Goal: Task Accomplishment & Management: Manage account settings

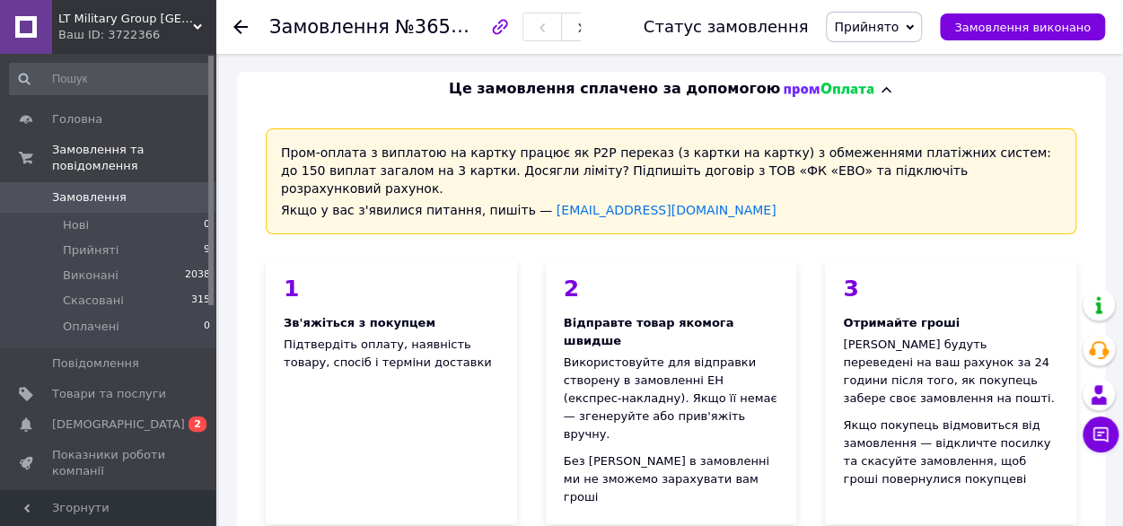
click at [84, 189] on span "Замовлення" at bounding box center [89, 197] width 74 height 16
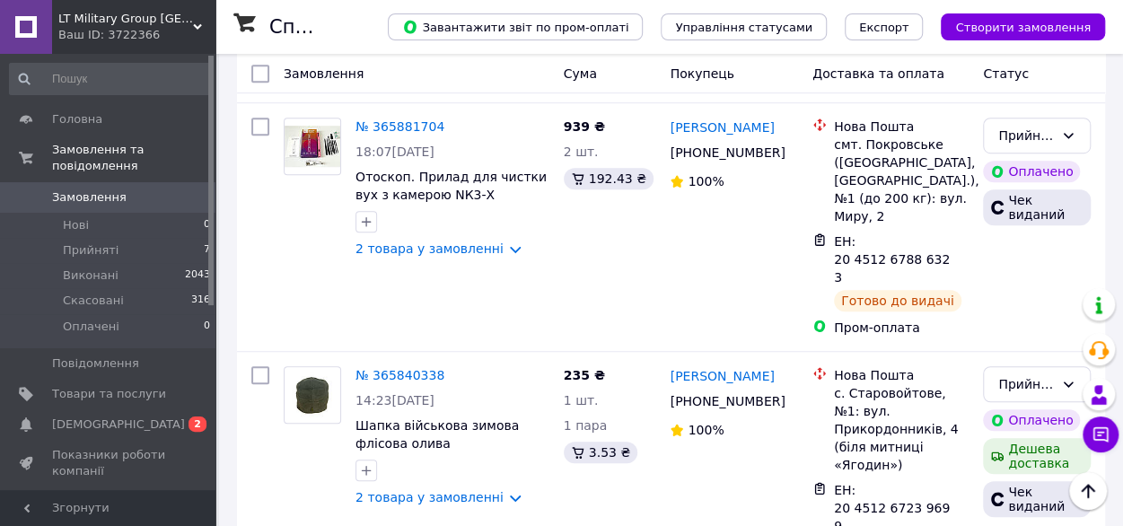
scroll to position [556, 0]
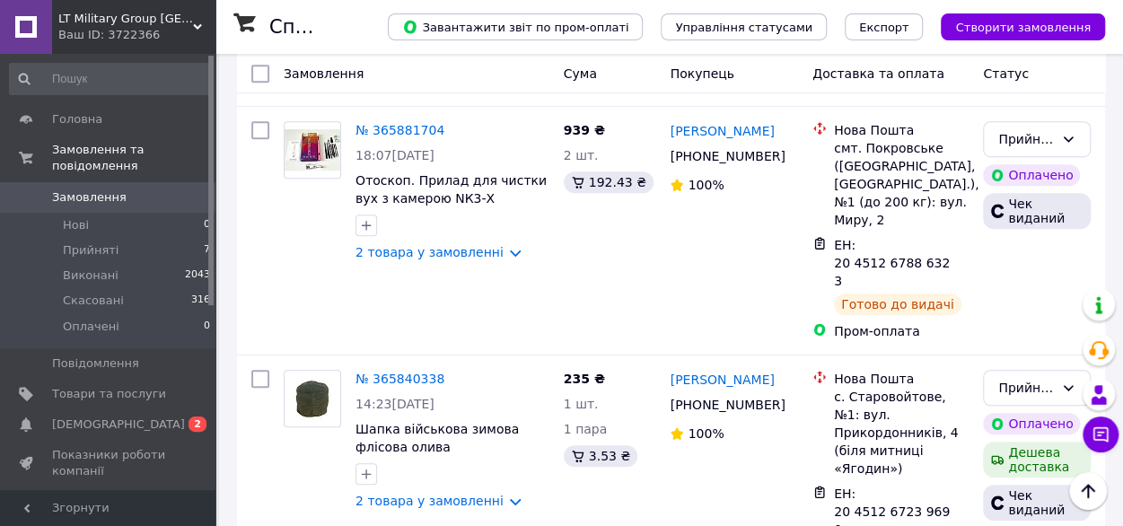
click at [147, 32] on div "Ваш ID: 3722366" at bounding box center [136, 35] width 157 height 16
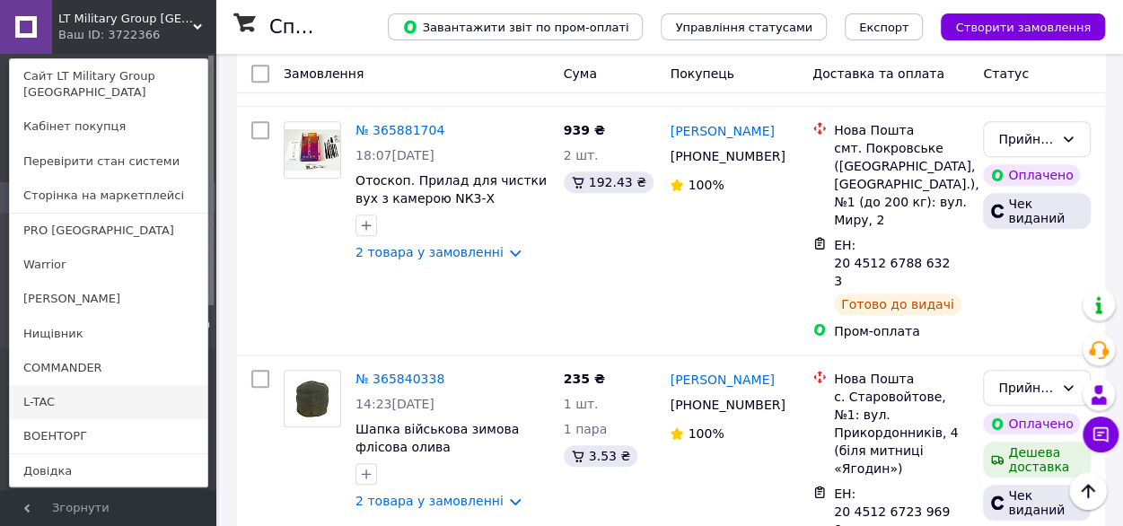
click at [54, 385] on link "L-TAC" at bounding box center [108, 402] width 197 height 34
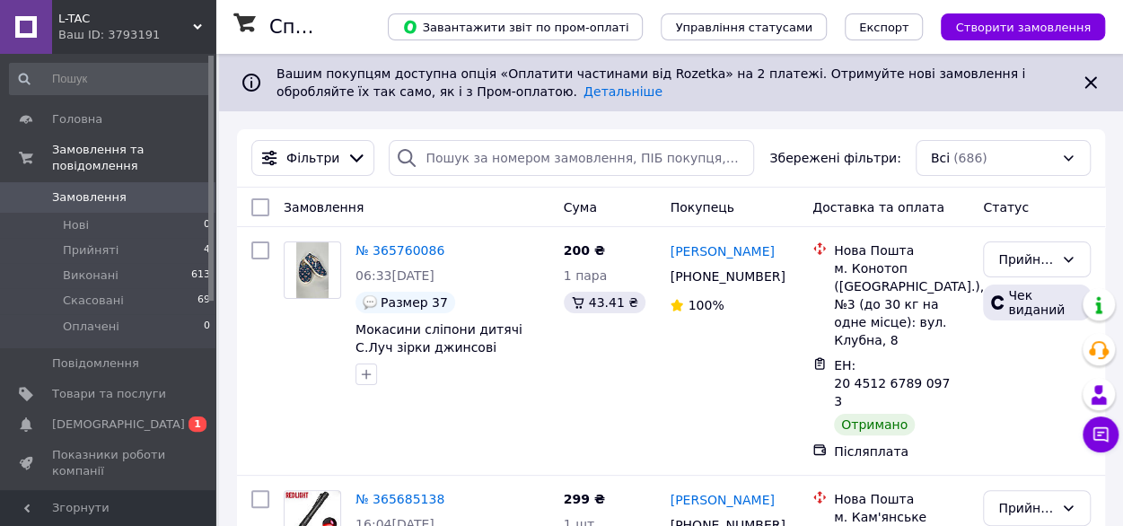
click at [135, 19] on span "L-TAC" at bounding box center [125, 19] width 135 height 16
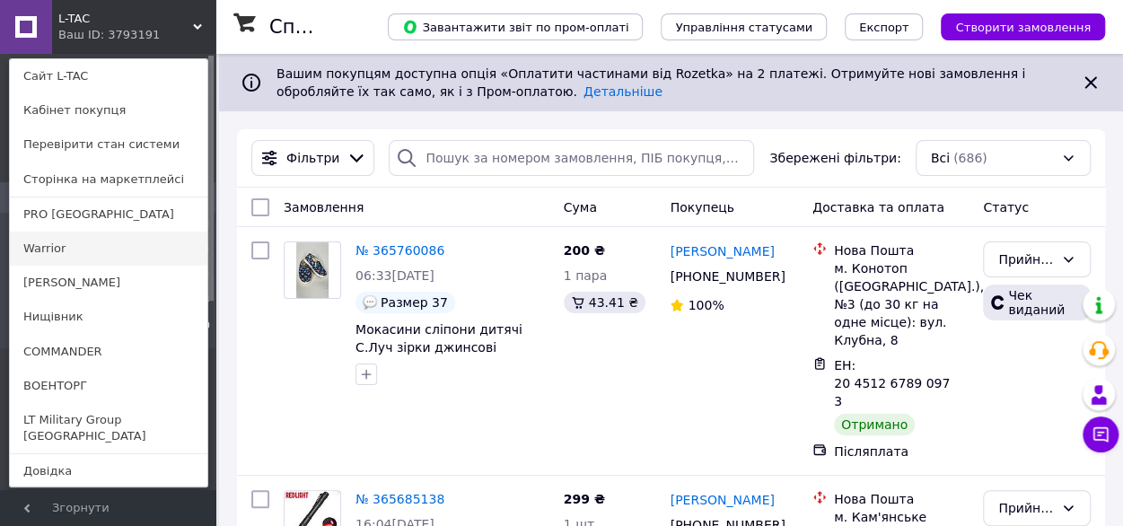
click at [136, 254] on link "Warrior" at bounding box center [108, 249] width 197 height 34
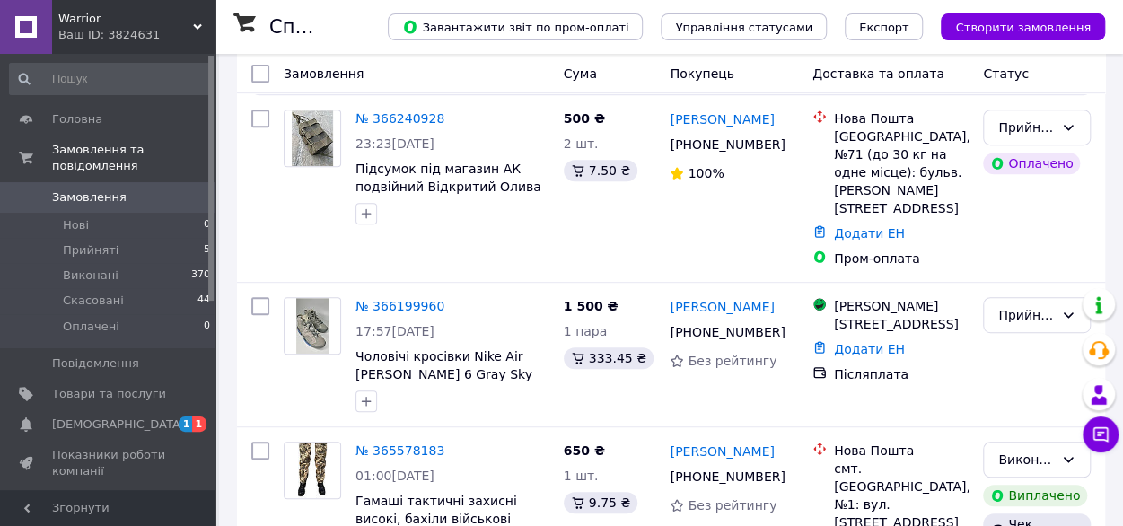
scroll to position [350, 0]
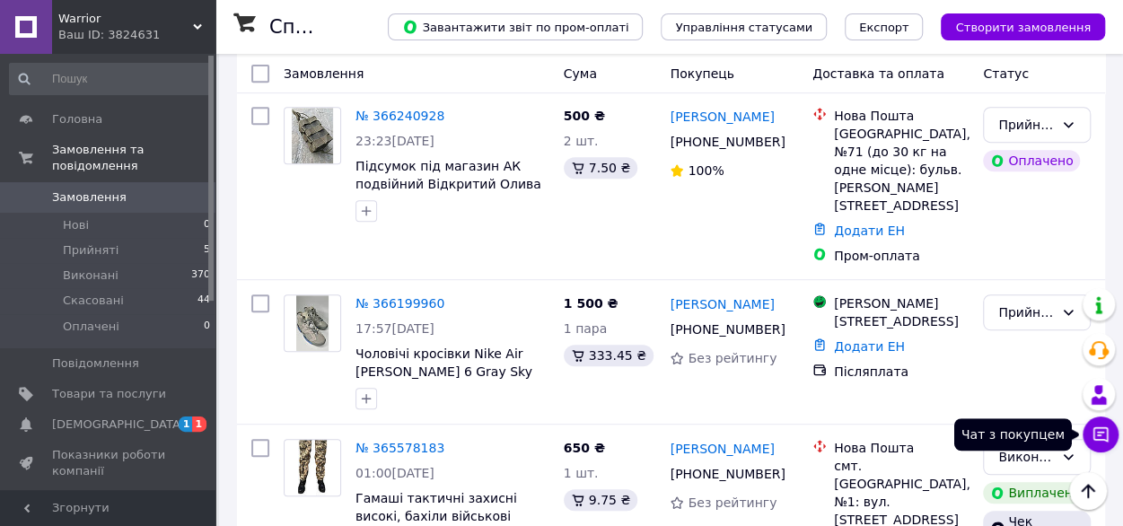
click at [1099, 427] on icon at bounding box center [1100, 434] width 15 height 15
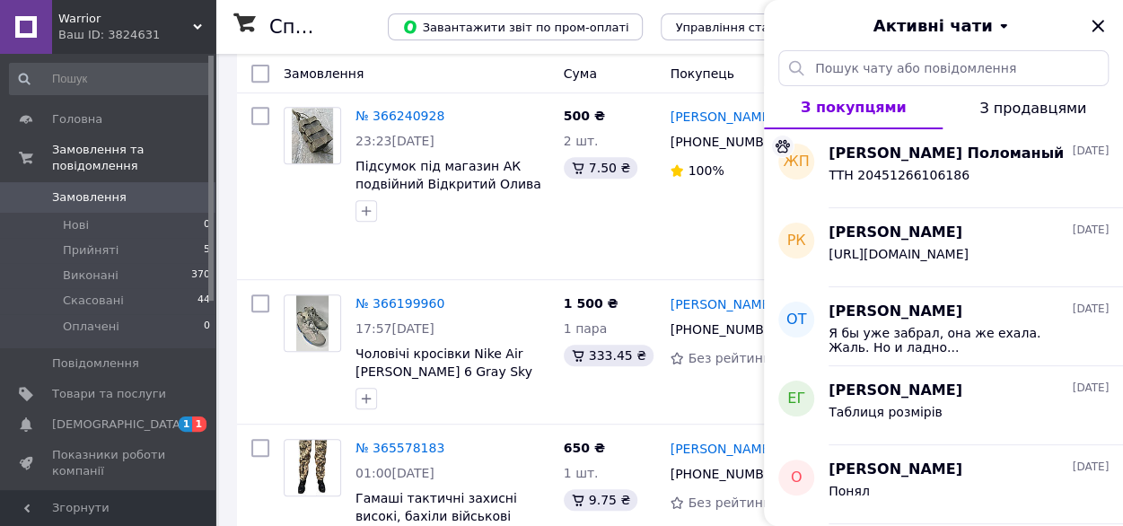
click at [144, 28] on div "Ваш ID: 3824631" at bounding box center [136, 35] width 157 height 16
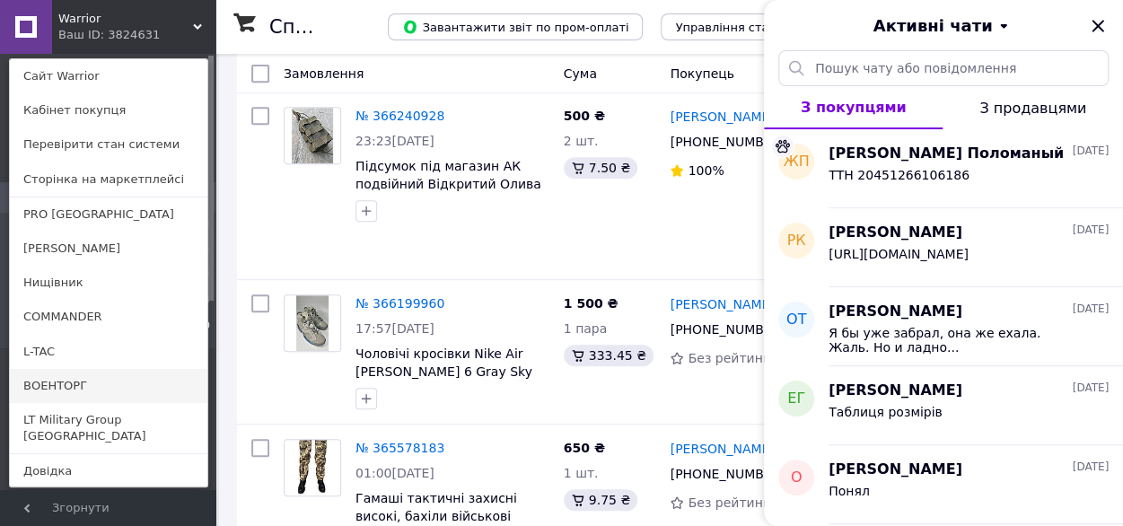
click at [61, 382] on link "ВОЕНТОРГ" at bounding box center [108, 386] width 197 height 34
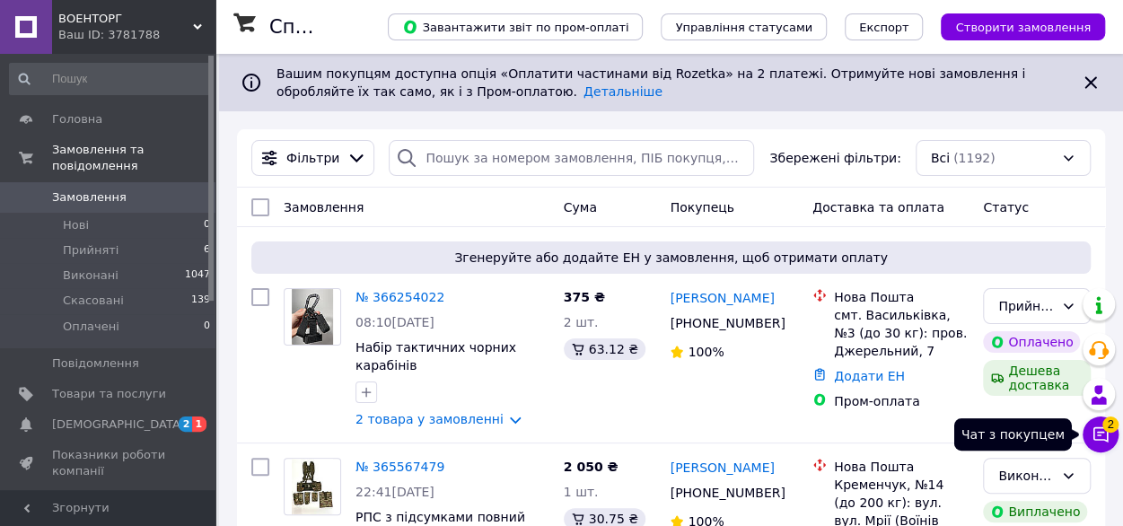
click at [1102, 428] on icon at bounding box center [1100, 434] width 18 height 18
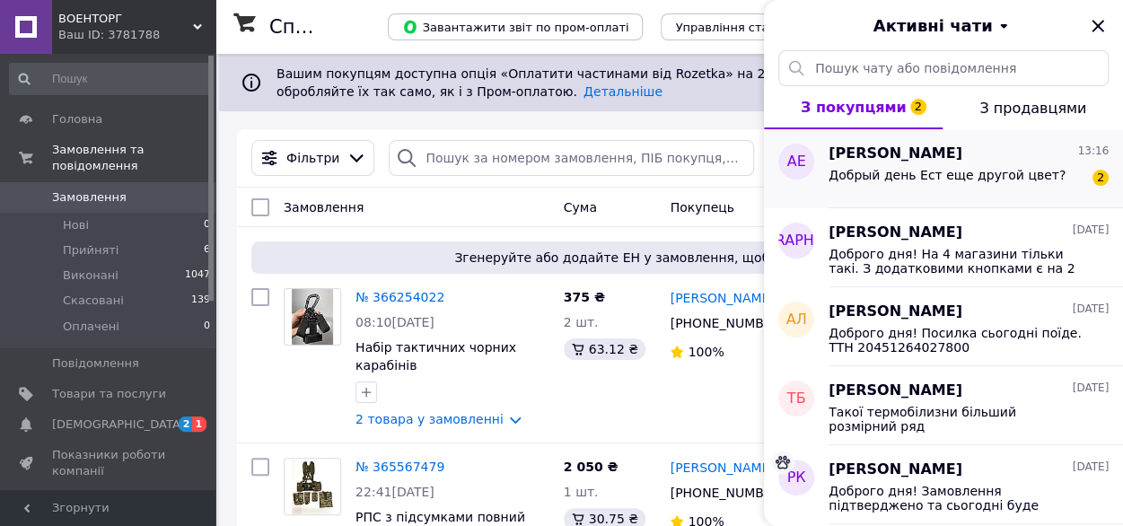
click at [1020, 171] on span "Добрый день Ест еще другой цвет?" at bounding box center [946, 175] width 237 height 14
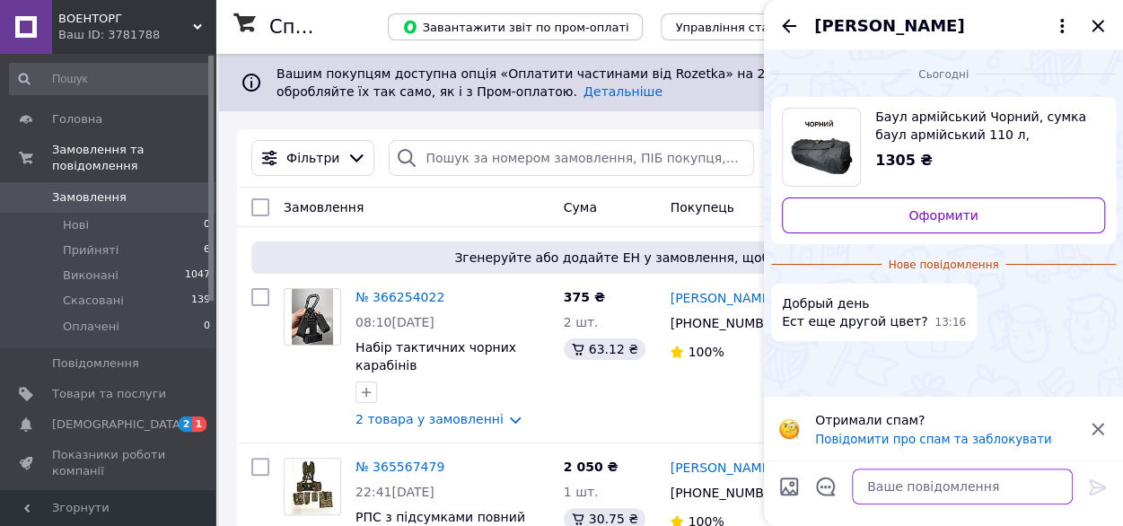
click at [912, 493] on textarea at bounding box center [962, 486] width 221 height 36
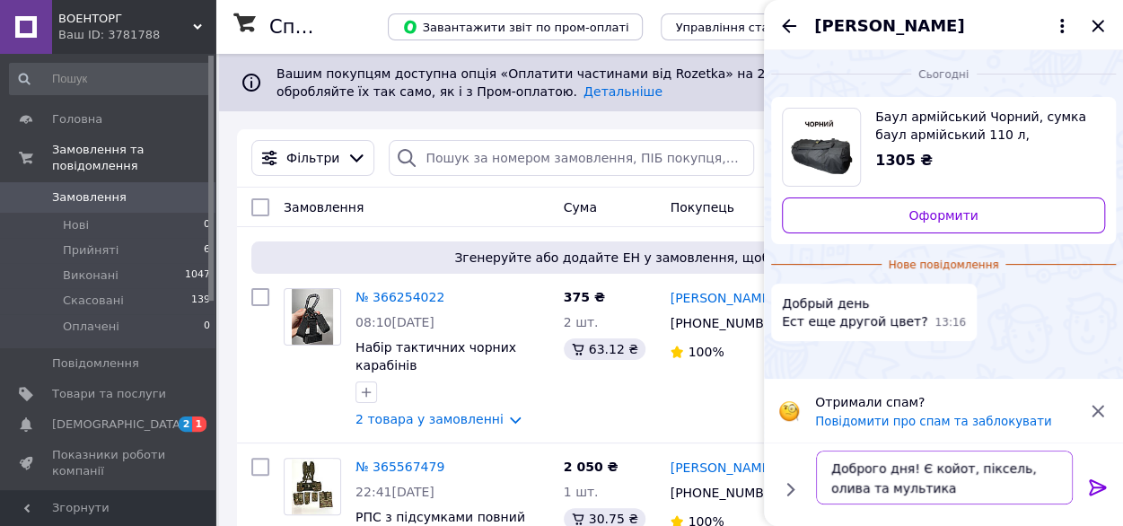
type textarea "Доброго дня! Є койот, піксель, олива та мультикам"
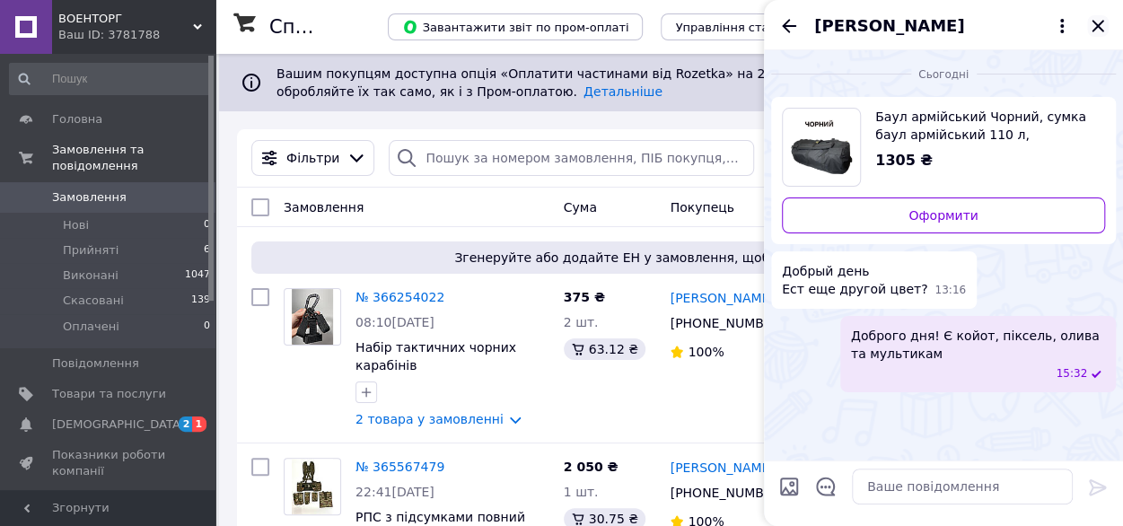
click at [1100, 27] on icon "Закрити" at bounding box center [1098, 26] width 22 height 22
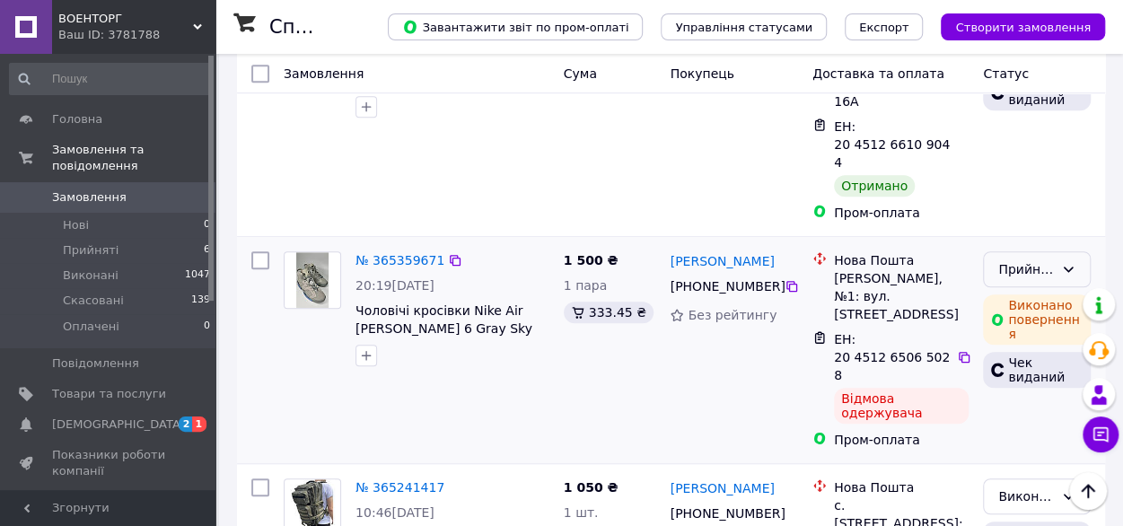
scroll to position [523, 0]
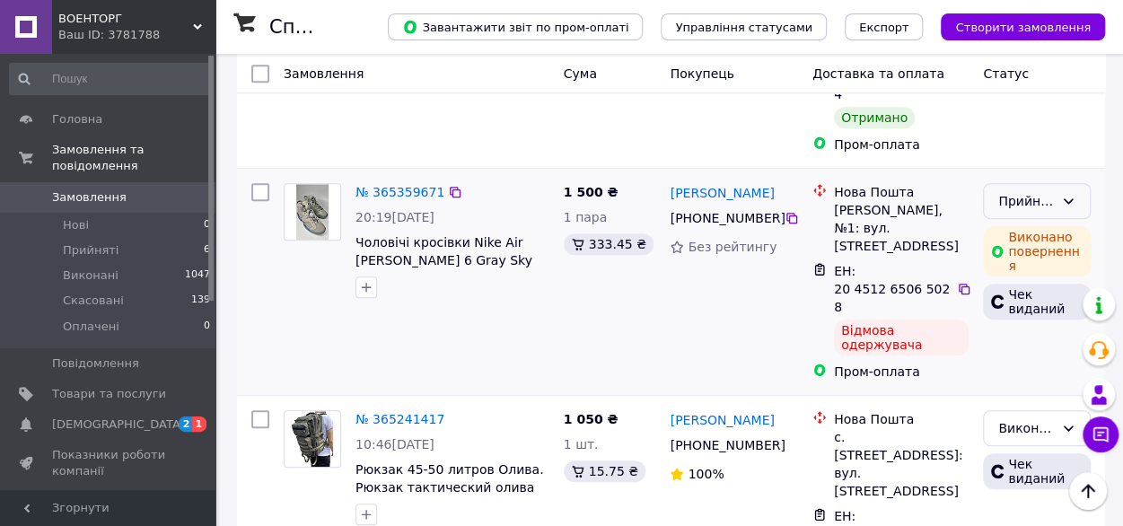
click at [1036, 191] on div "Прийнято" at bounding box center [1026, 201] width 56 height 20
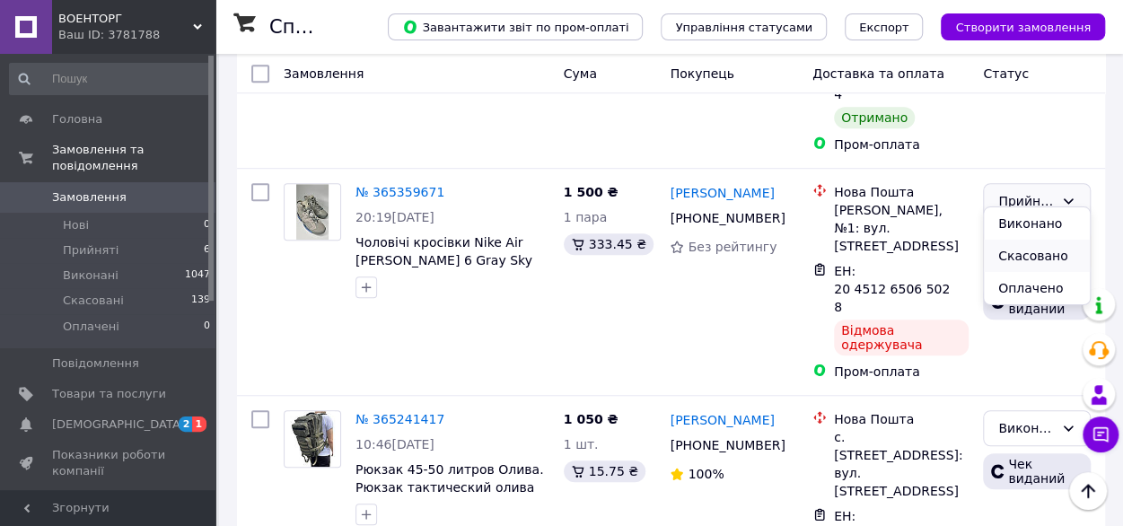
click at [1011, 258] on li "Скасовано" at bounding box center [1037, 256] width 106 height 32
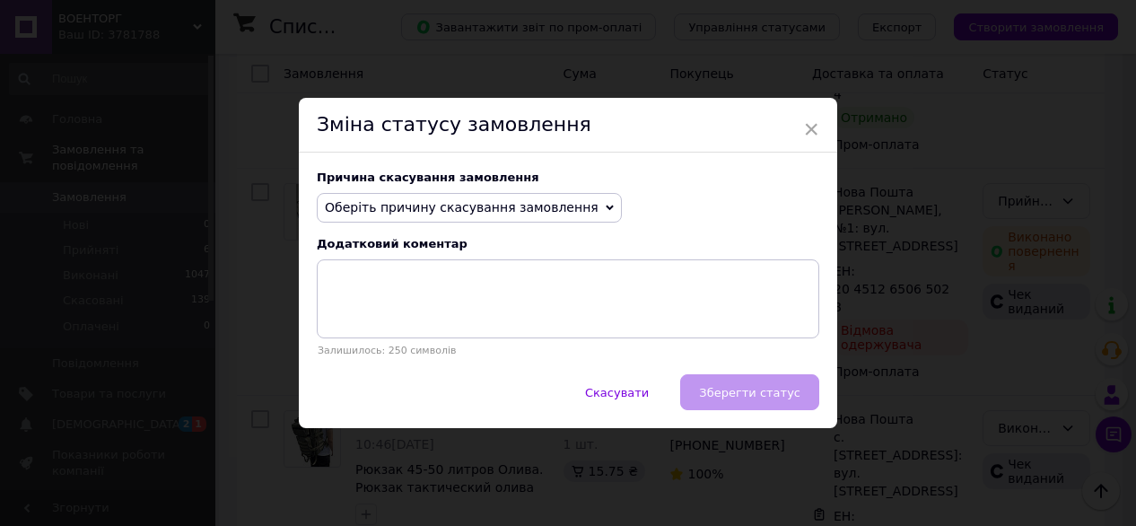
click at [535, 203] on span "Оберіть причину скасування замовлення" at bounding box center [462, 207] width 274 height 14
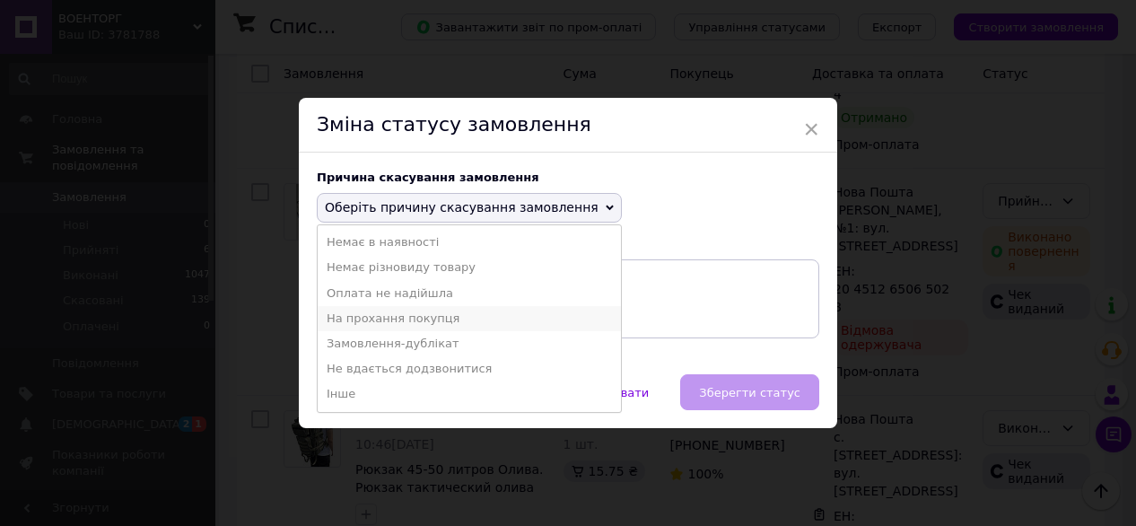
click at [400, 321] on li "На прохання покупця" at bounding box center [469, 318] width 303 height 25
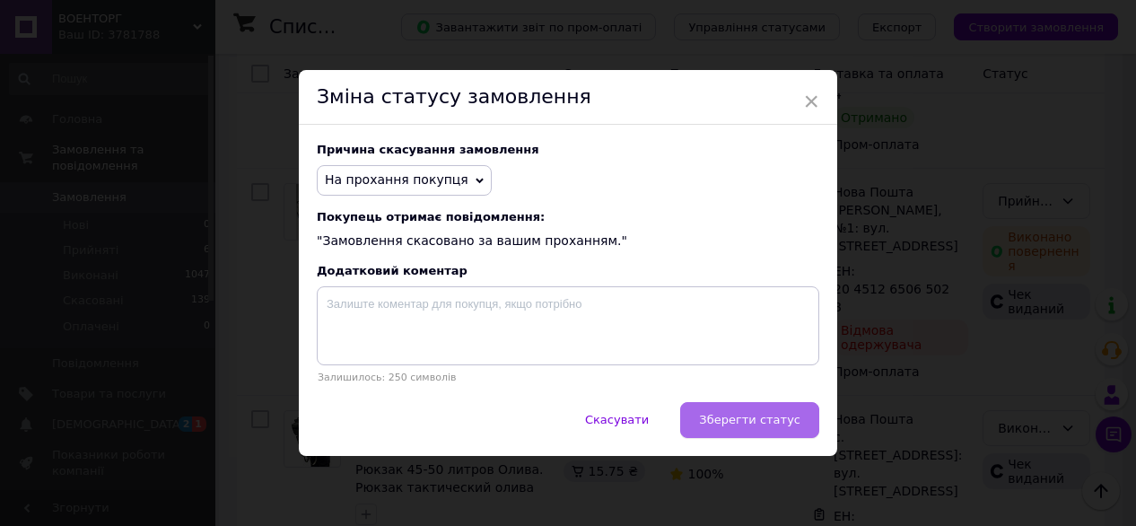
click at [733, 424] on span "Зберегти статус" at bounding box center [749, 419] width 101 height 13
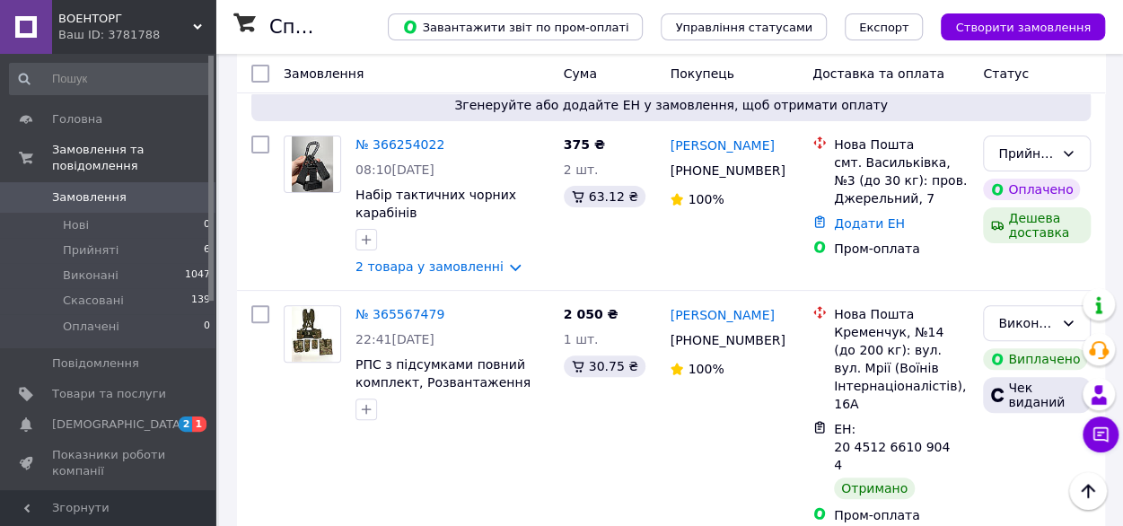
scroll to position [0, 0]
